Goal: Task Accomplishment & Management: Use online tool/utility

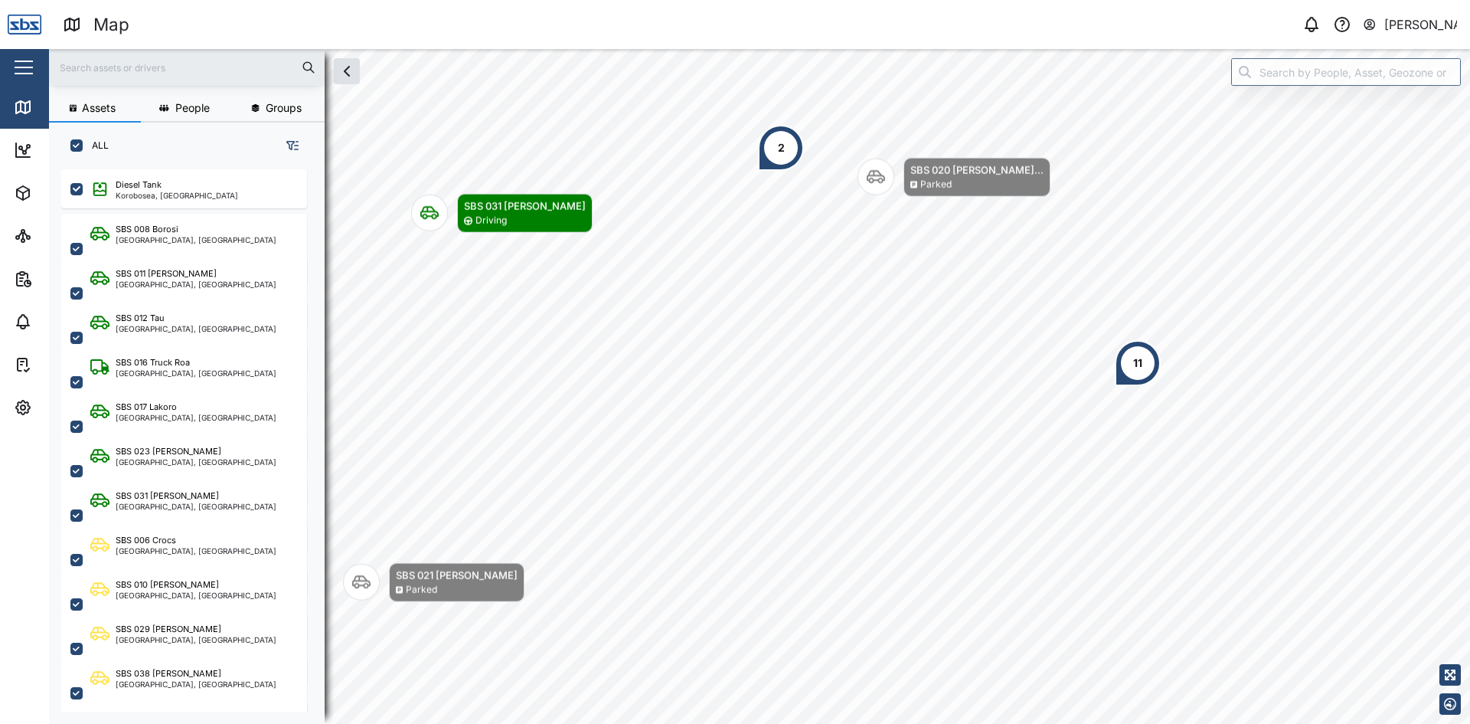
scroll to position [536, 240]
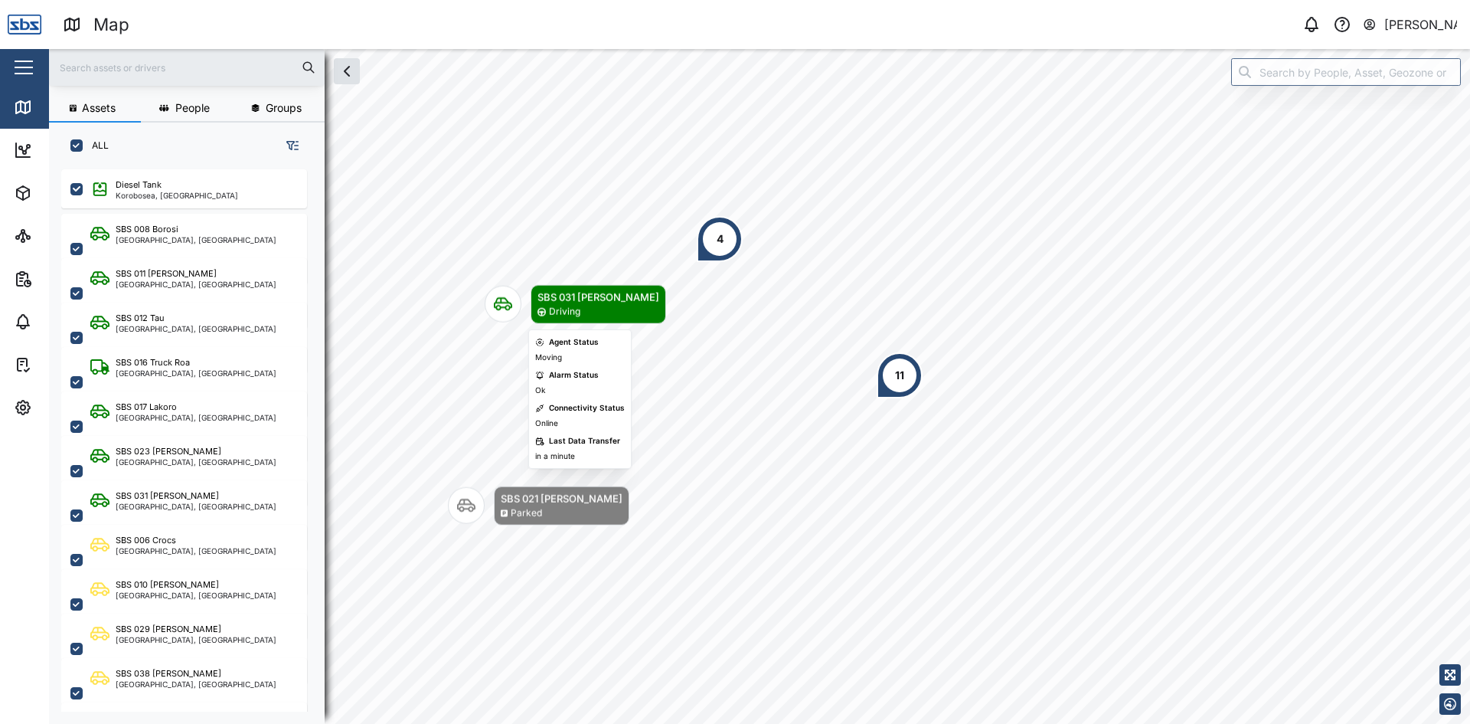
click at [543, 303] on div "SBS 031 [PERSON_NAME]" at bounding box center [599, 296] width 122 height 15
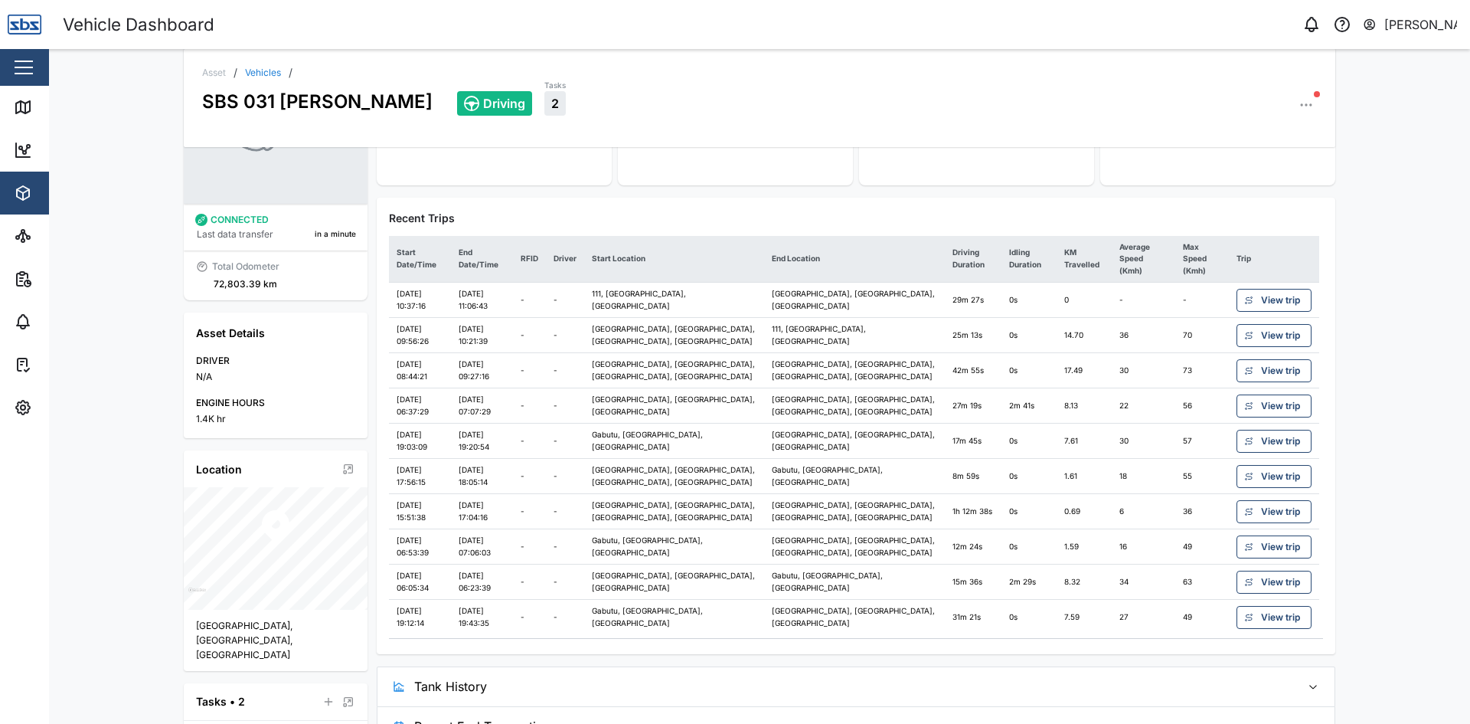
scroll to position [121, 0]
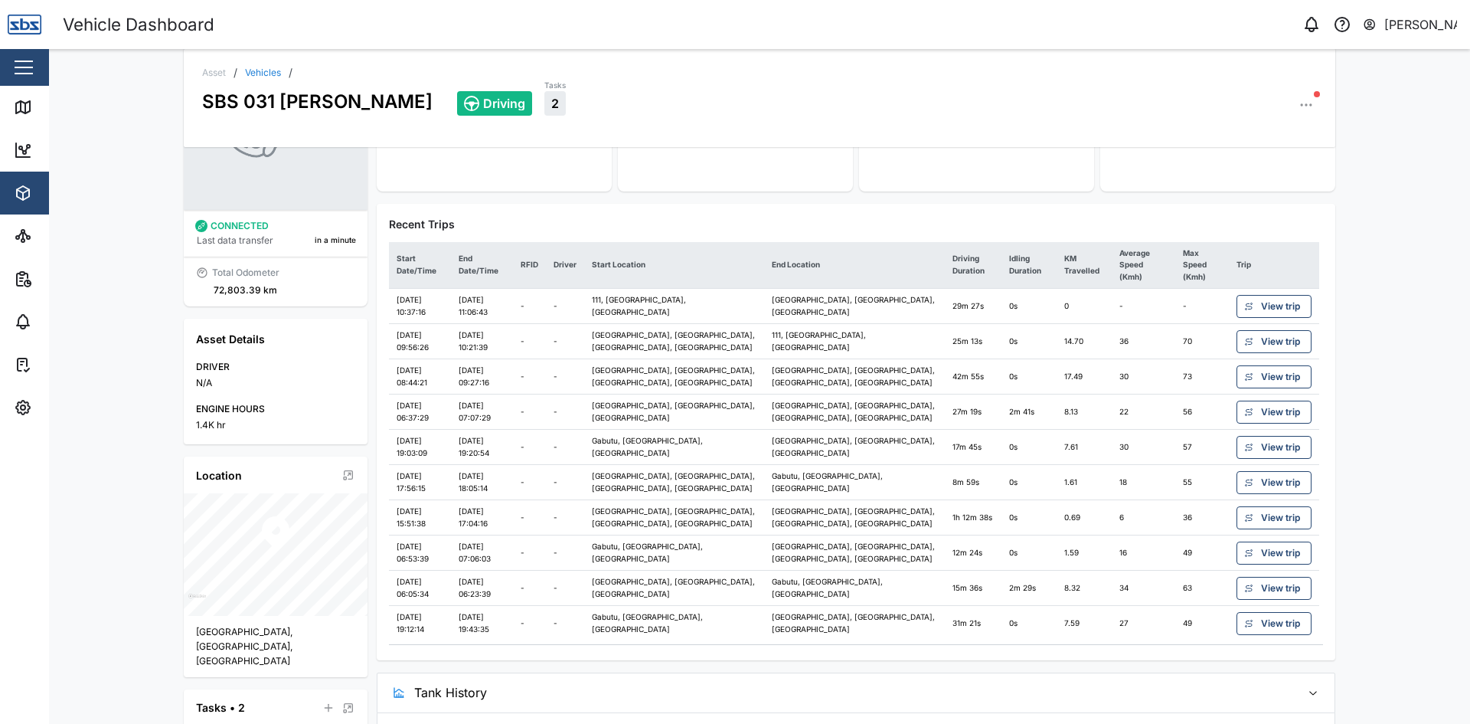
click at [1264, 331] on span "View trip" at bounding box center [1280, 341] width 39 height 21
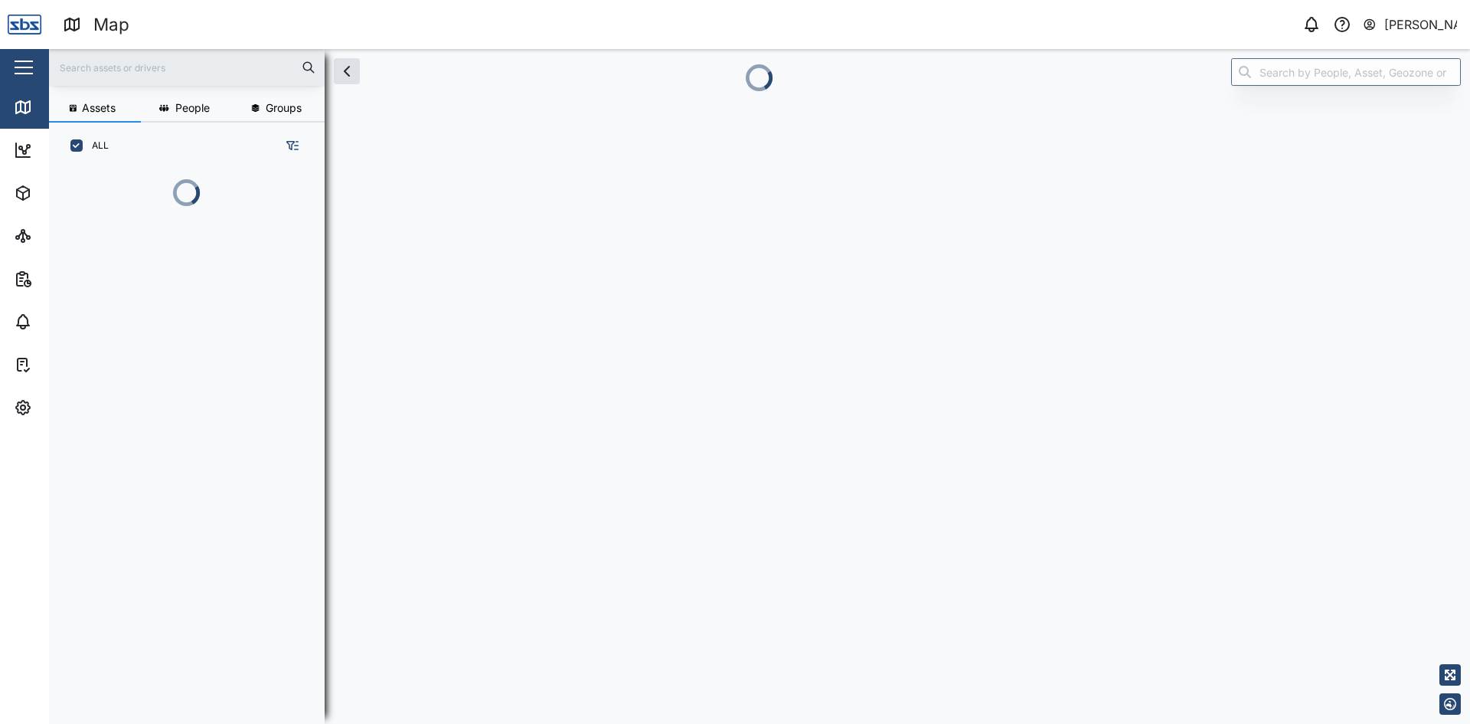
scroll to position [536, 240]
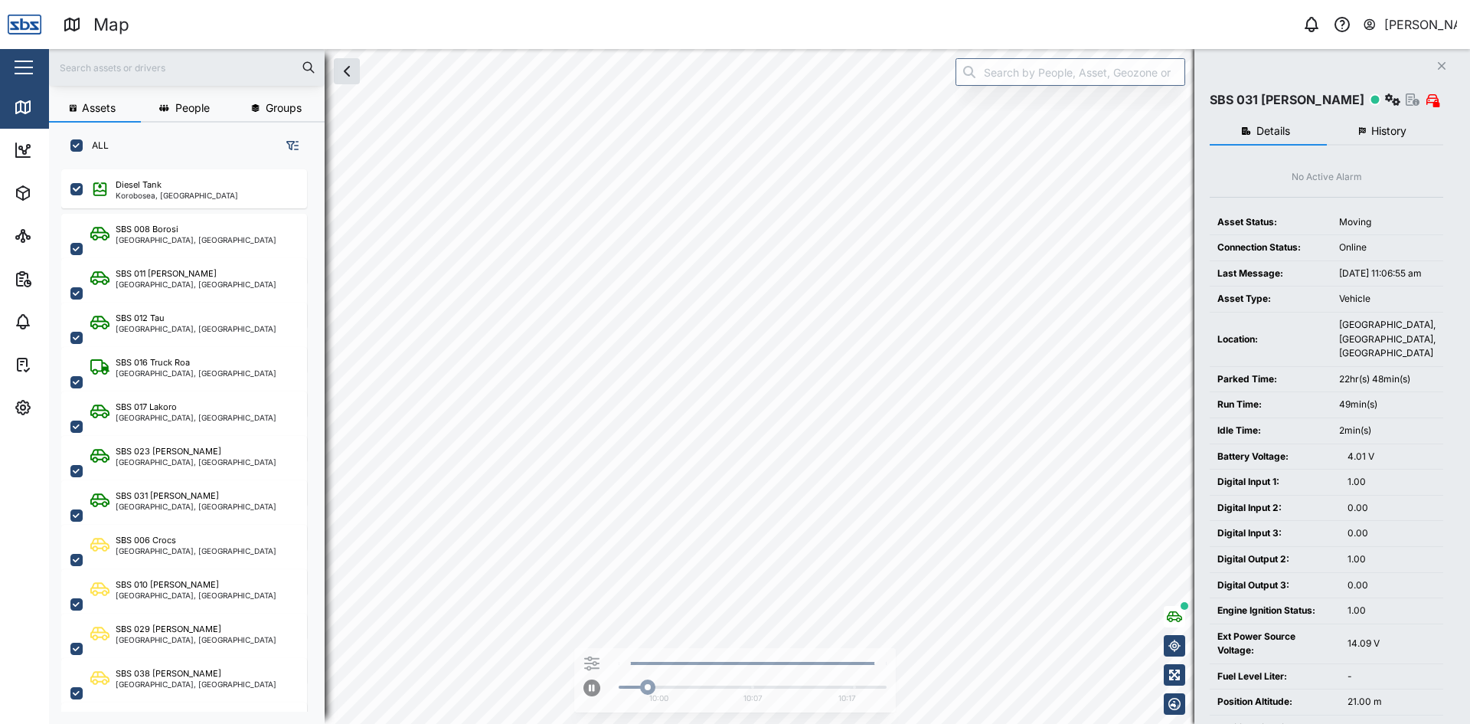
click at [1394, 127] on span "History" at bounding box center [1388, 131] width 35 height 11
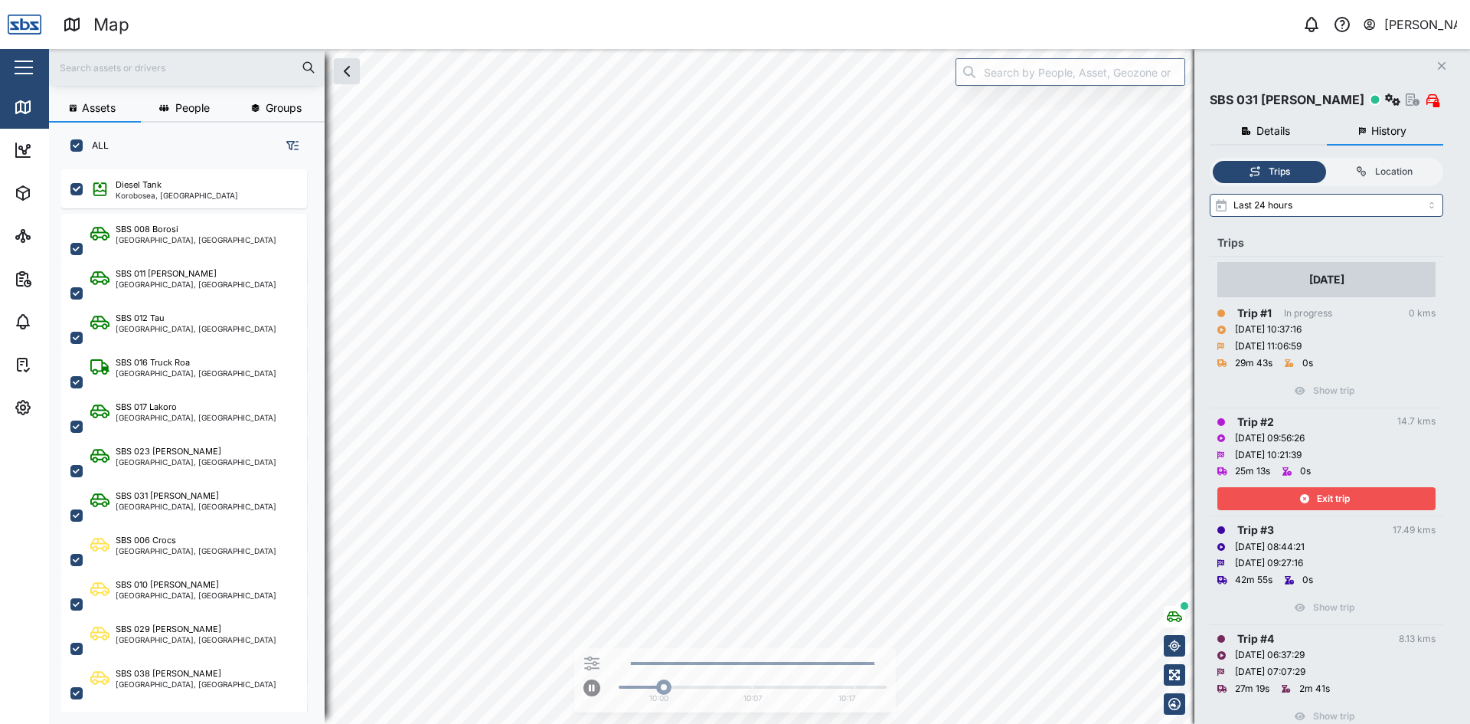
click at [1341, 499] on span "Exit trip" at bounding box center [1333, 498] width 33 height 21
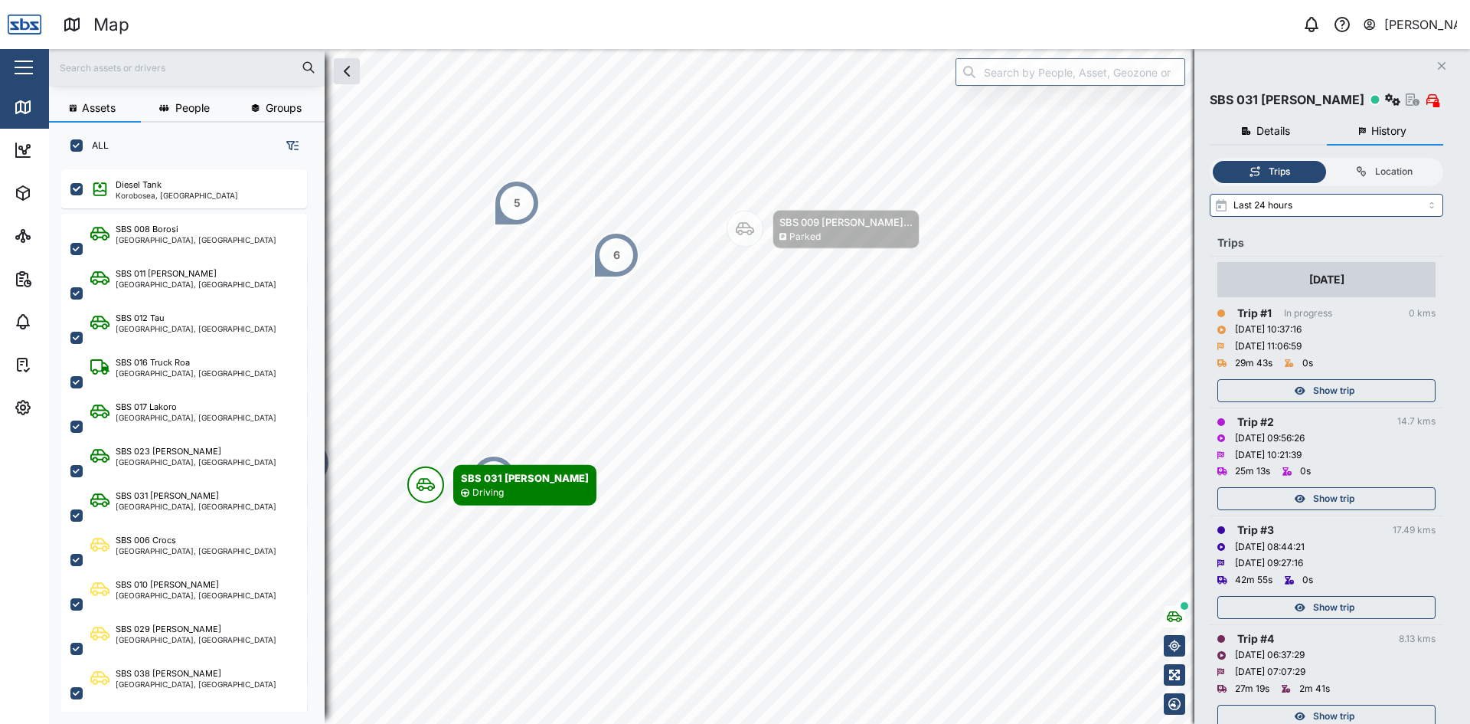
click at [1326, 394] on span "Show trip" at bounding box center [1333, 390] width 41 height 21
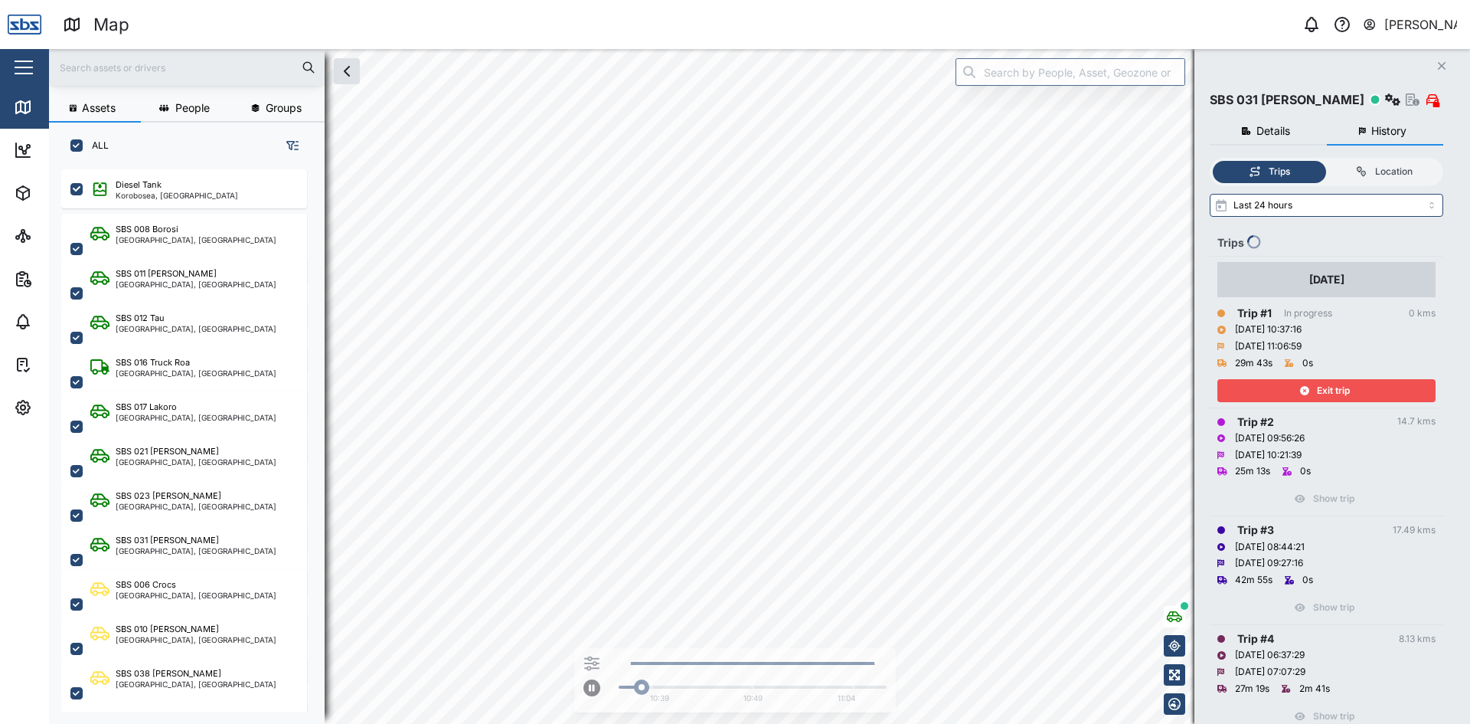
click at [1326, 394] on span "Exit trip" at bounding box center [1333, 390] width 33 height 21
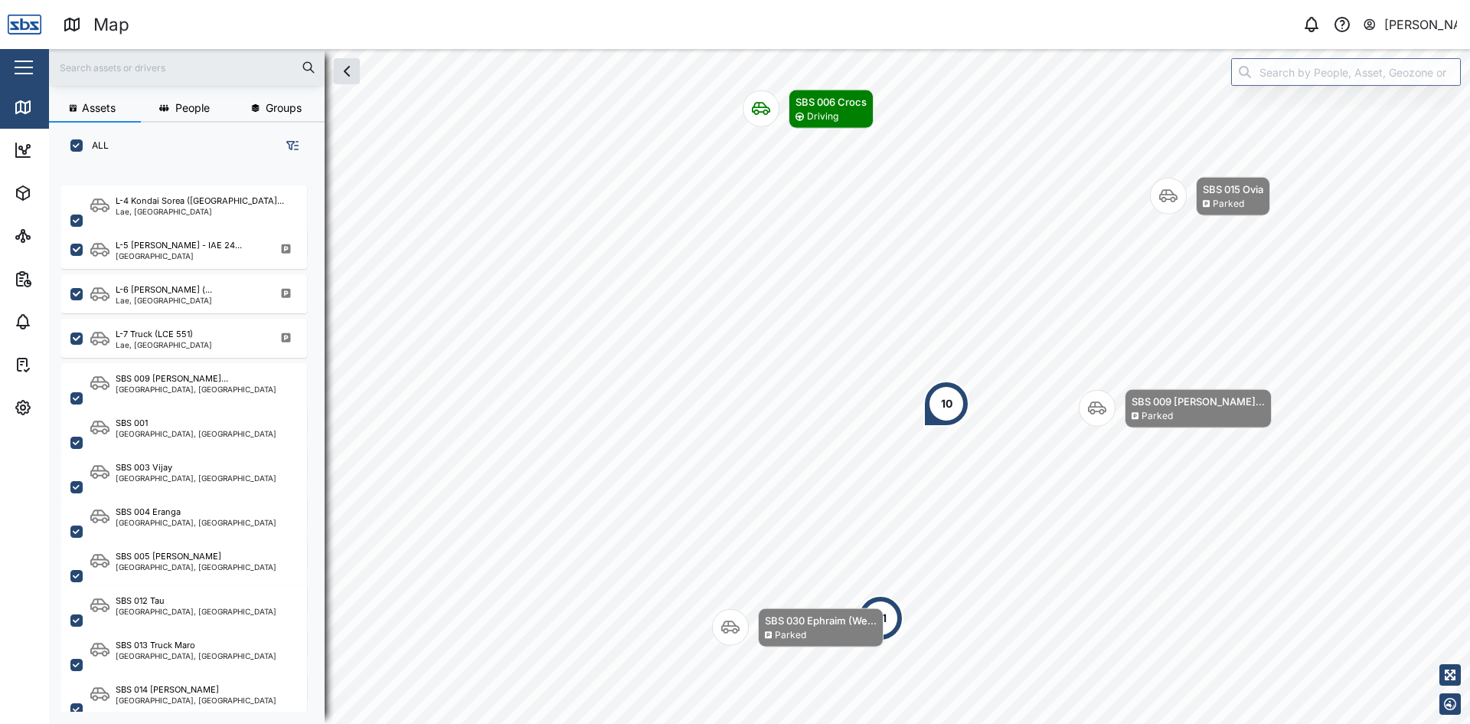
scroll to position [766, 0]
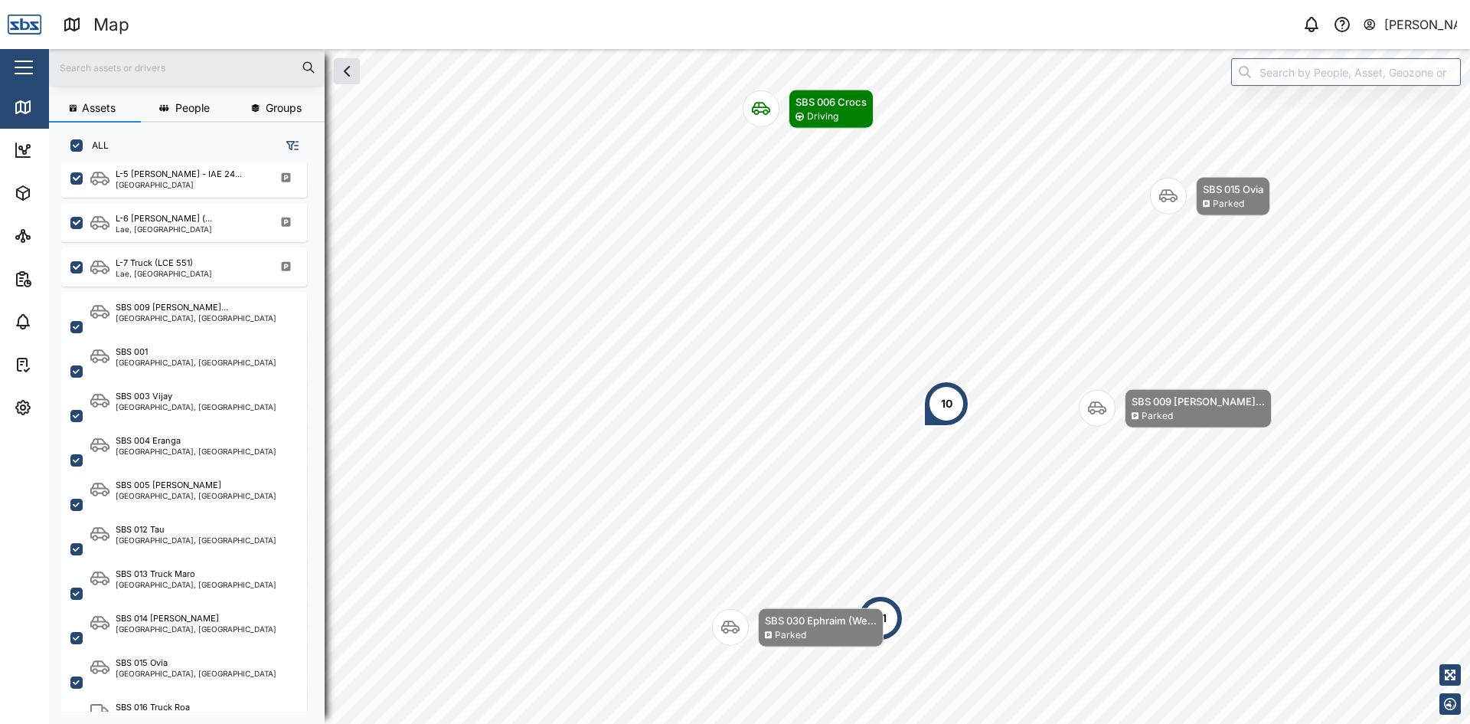
click at [120, 70] on input "text" at bounding box center [186, 67] width 257 height 23
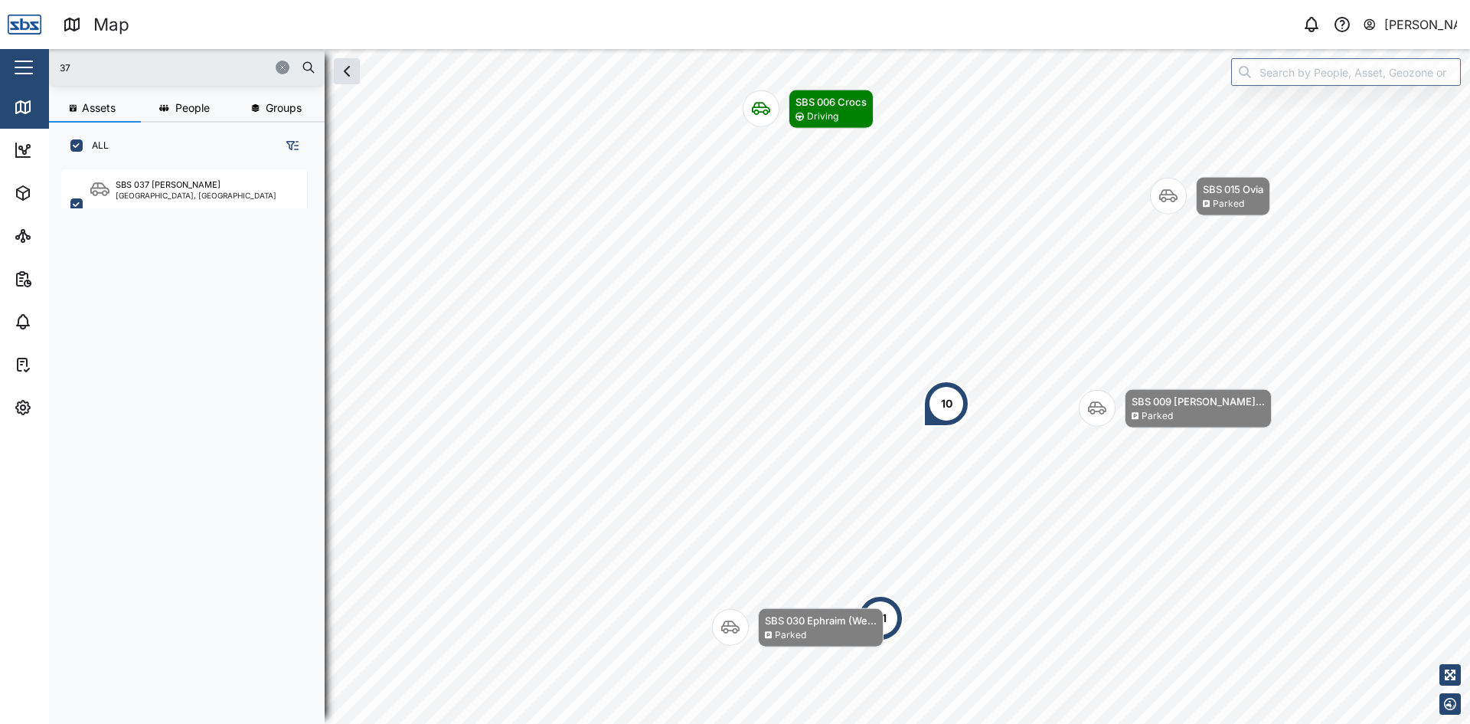
scroll to position [0, 0]
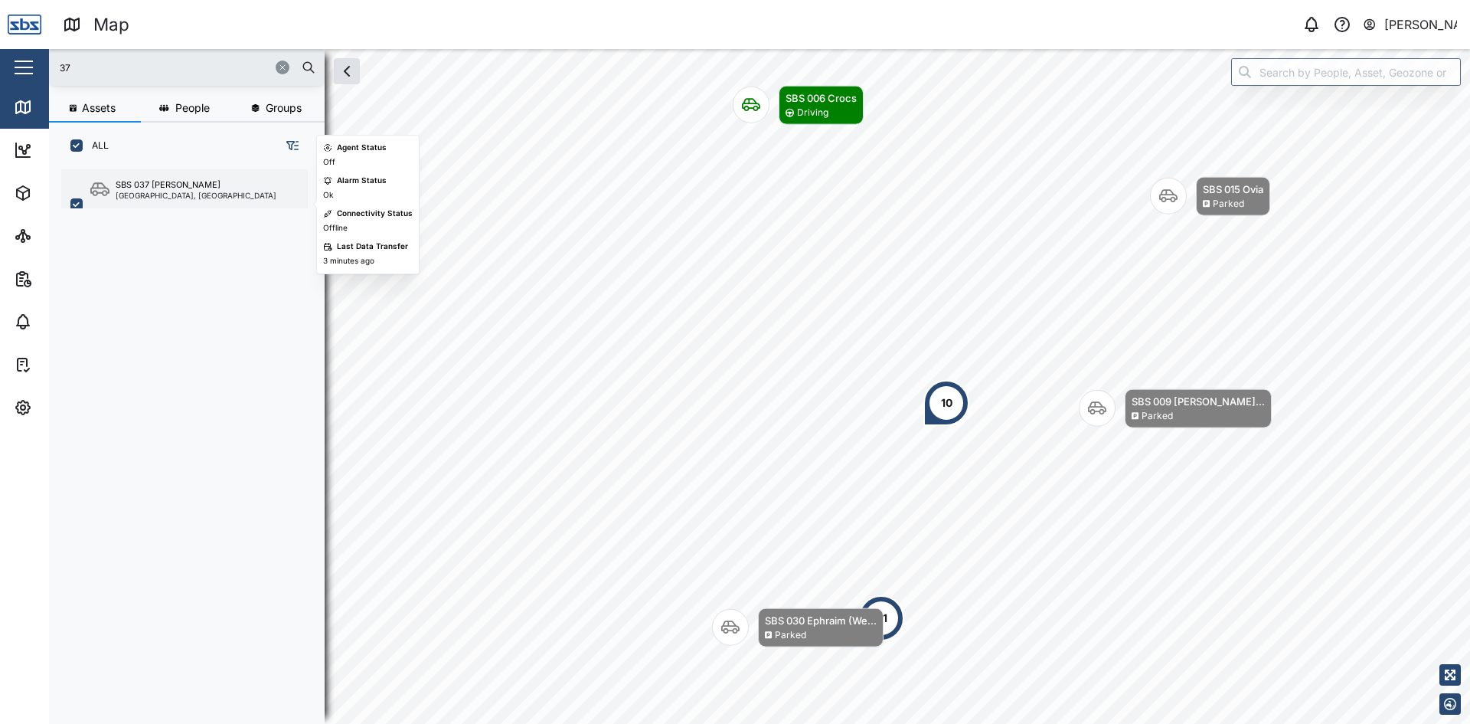
type input "37"
click at [146, 198] on div "[GEOGRAPHIC_DATA], [GEOGRAPHIC_DATA]" at bounding box center [196, 195] width 161 height 8
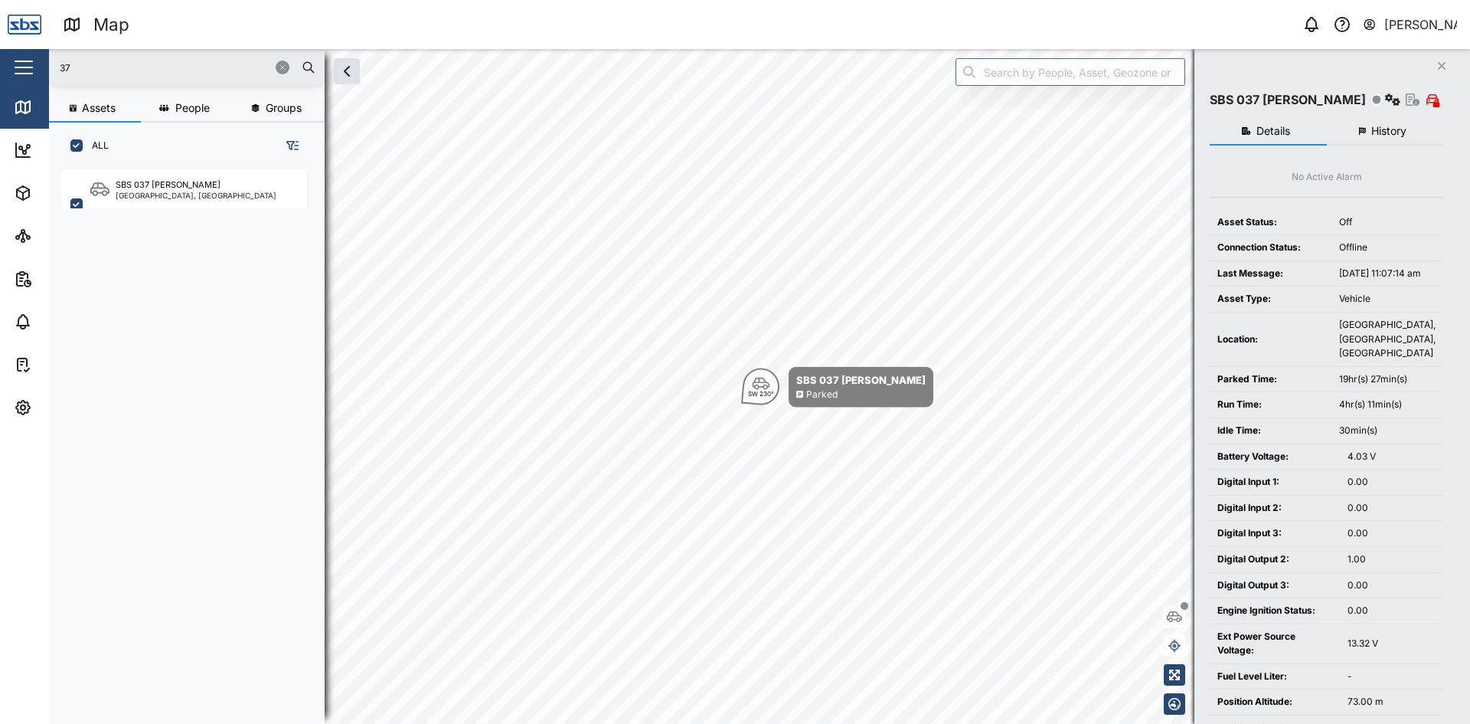
click at [284, 66] on icon "button" at bounding box center [282, 67] width 9 height 9
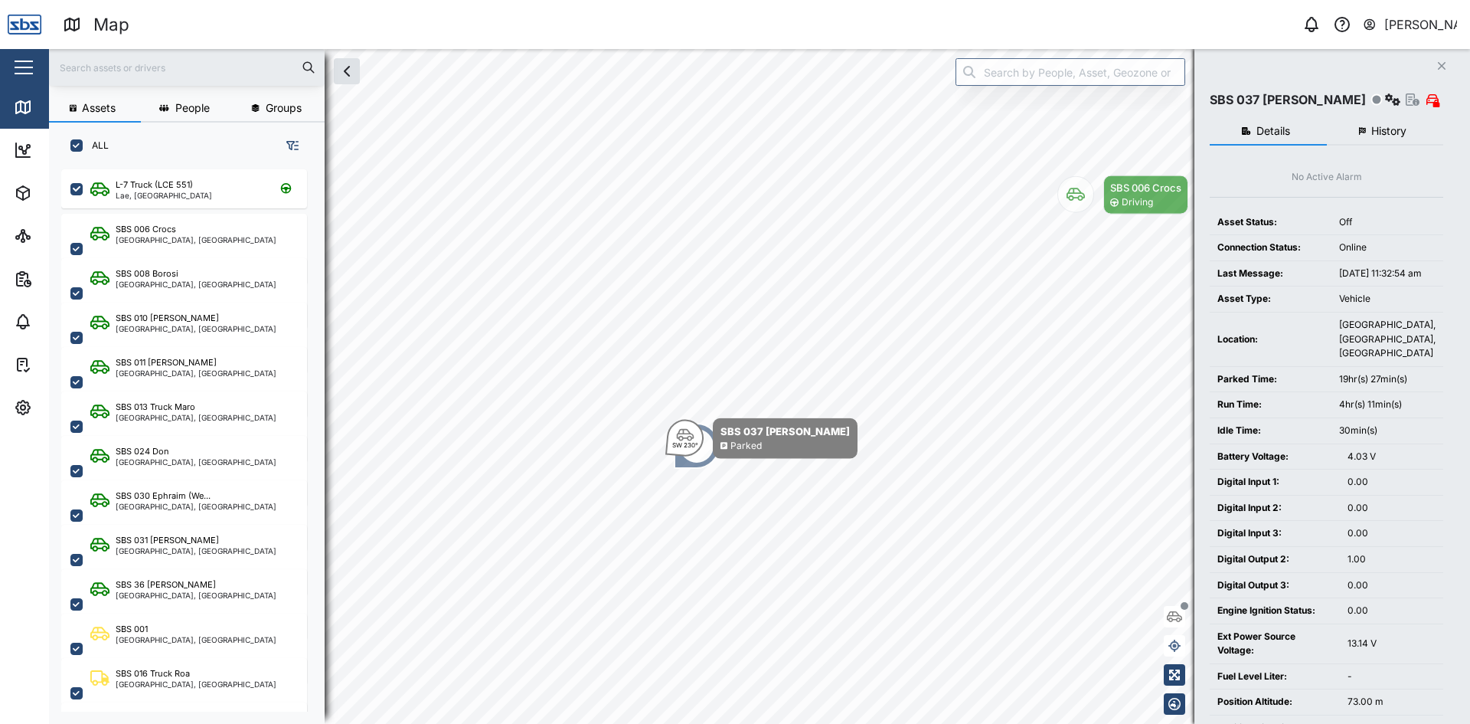
click at [1448, 66] on button "Close" at bounding box center [1441, 65] width 21 height 21
